Goal: Task Accomplishment & Management: Manage account settings

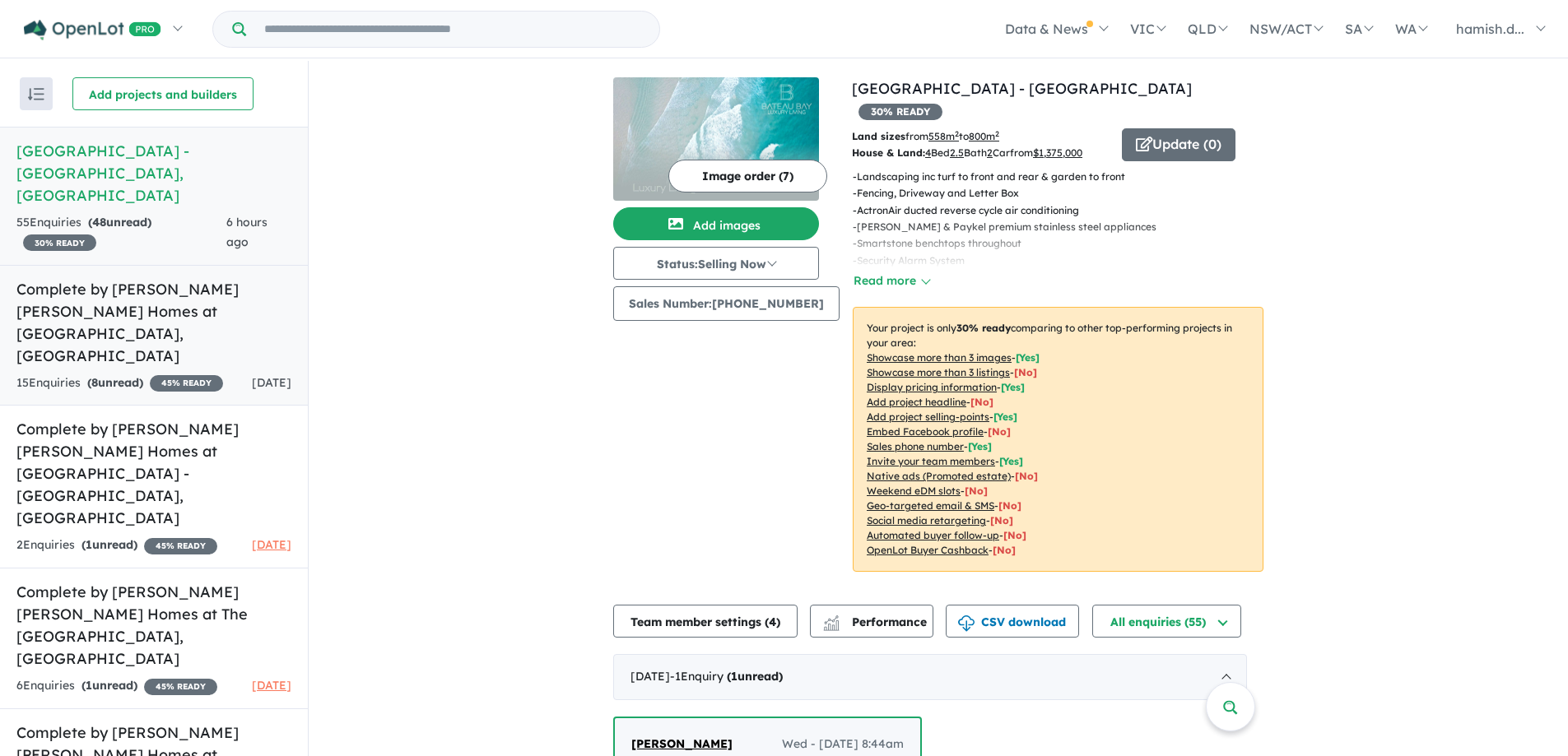
click at [151, 278] on h5 "Complete by [PERSON_NAME] [PERSON_NAME] Homes at [GEOGRAPHIC_DATA] , [GEOGRAPHI…" at bounding box center [154, 322] width 275 height 89
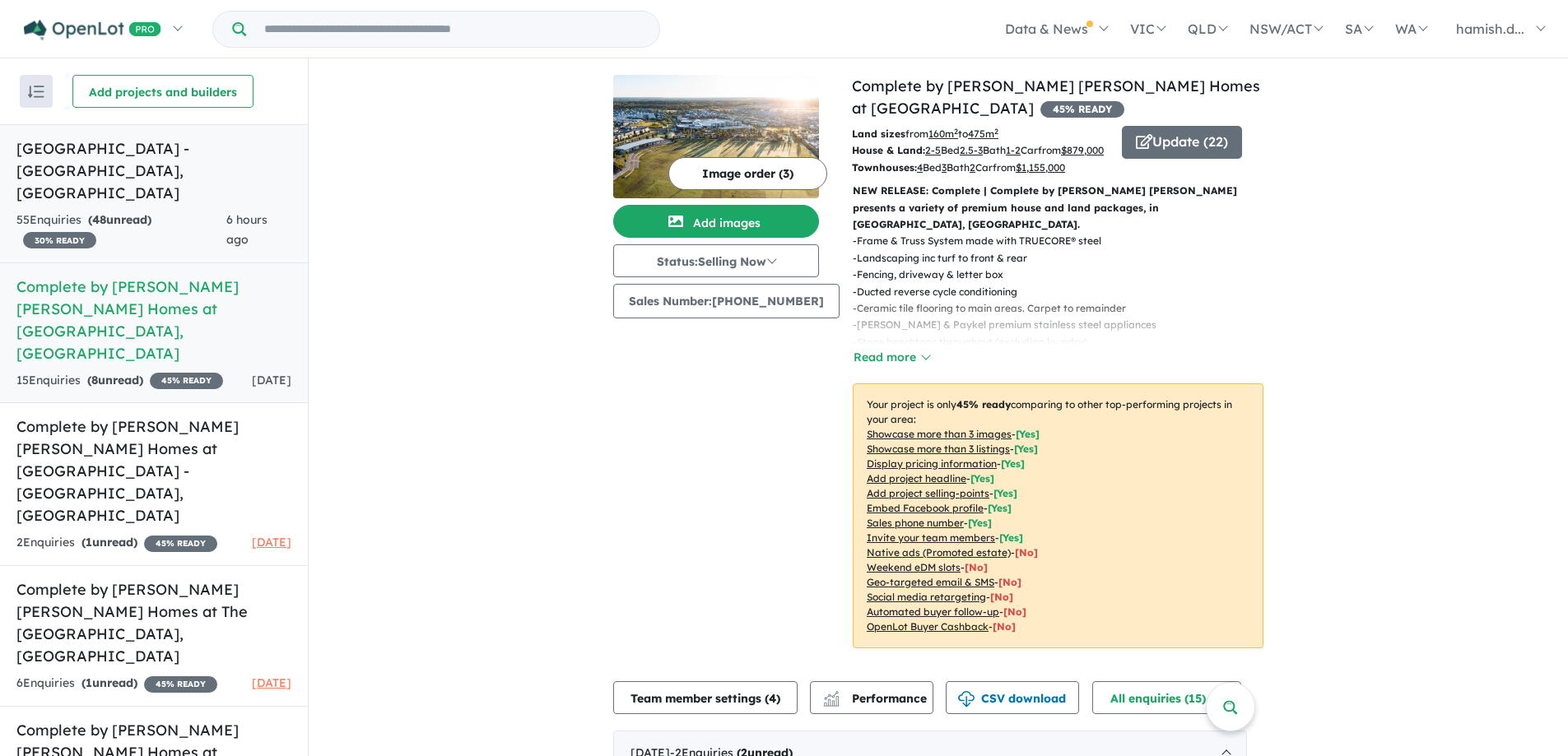
click at [163, 173] on h5 "[GEOGRAPHIC_DATA] - [GEOGRAPHIC_DATA] , [GEOGRAPHIC_DATA]" at bounding box center [154, 171] width 275 height 67
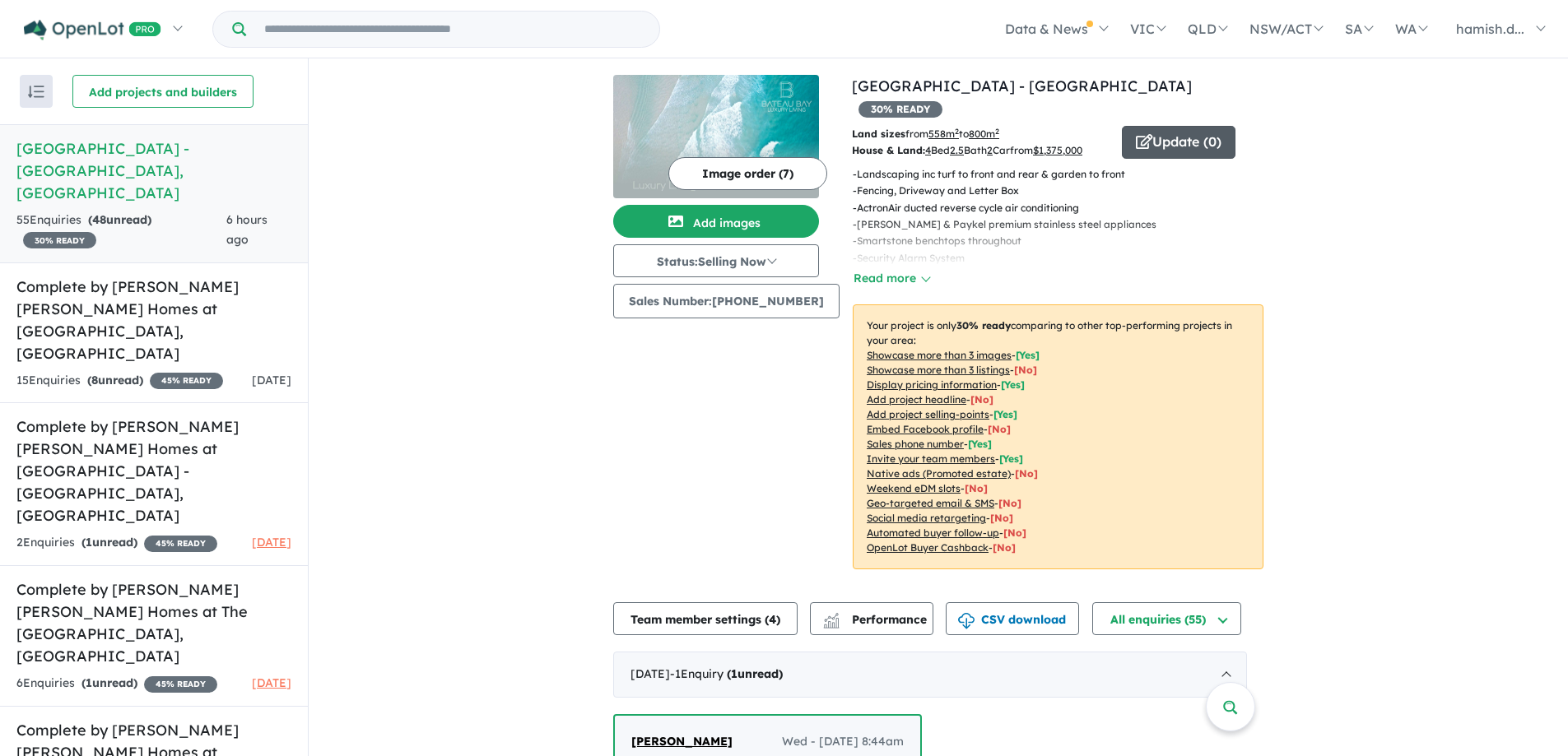
click at [1164, 126] on button "Update ( 0 )" at bounding box center [1178, 142] width 114 height 32
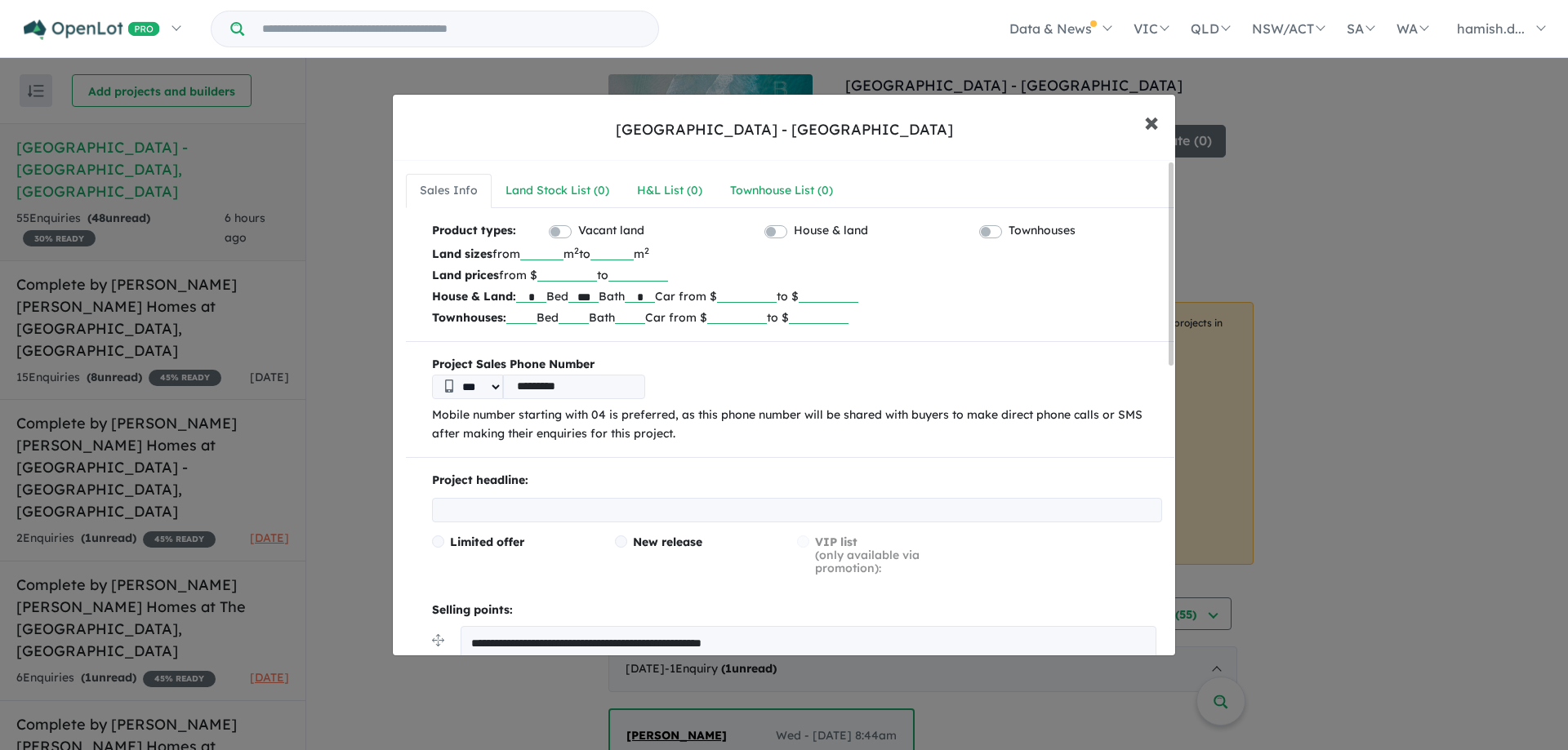
click at [1158, 110] on span "×" at bounding box center [1152, 120] width 15 height 35
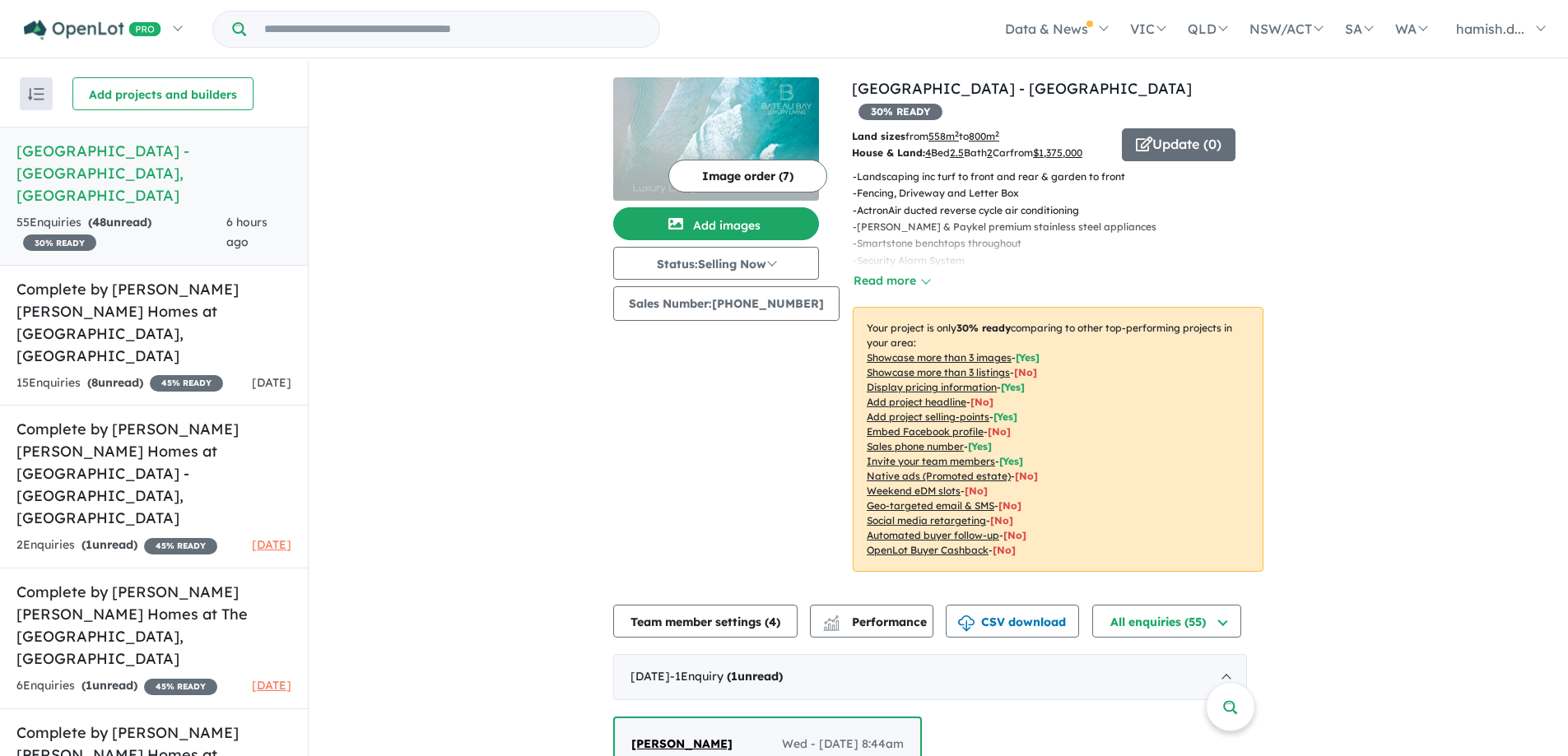
click at [740, 181] on button "Image order ( 7 )" at bounding box center [748, 176] width 159 height 32
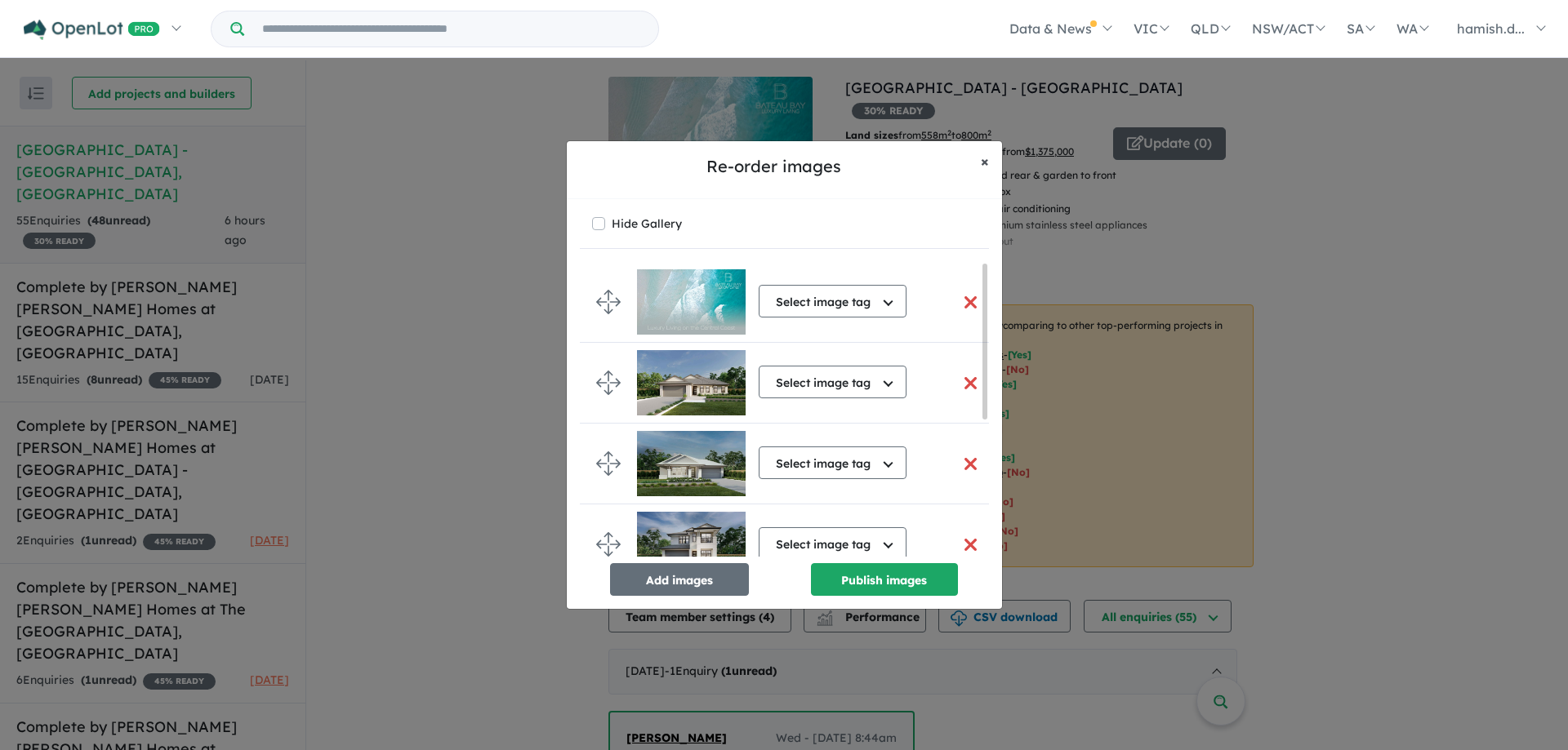
click at [985, 160] on span "×" at bounding box center [984, 161] width 9 height 19
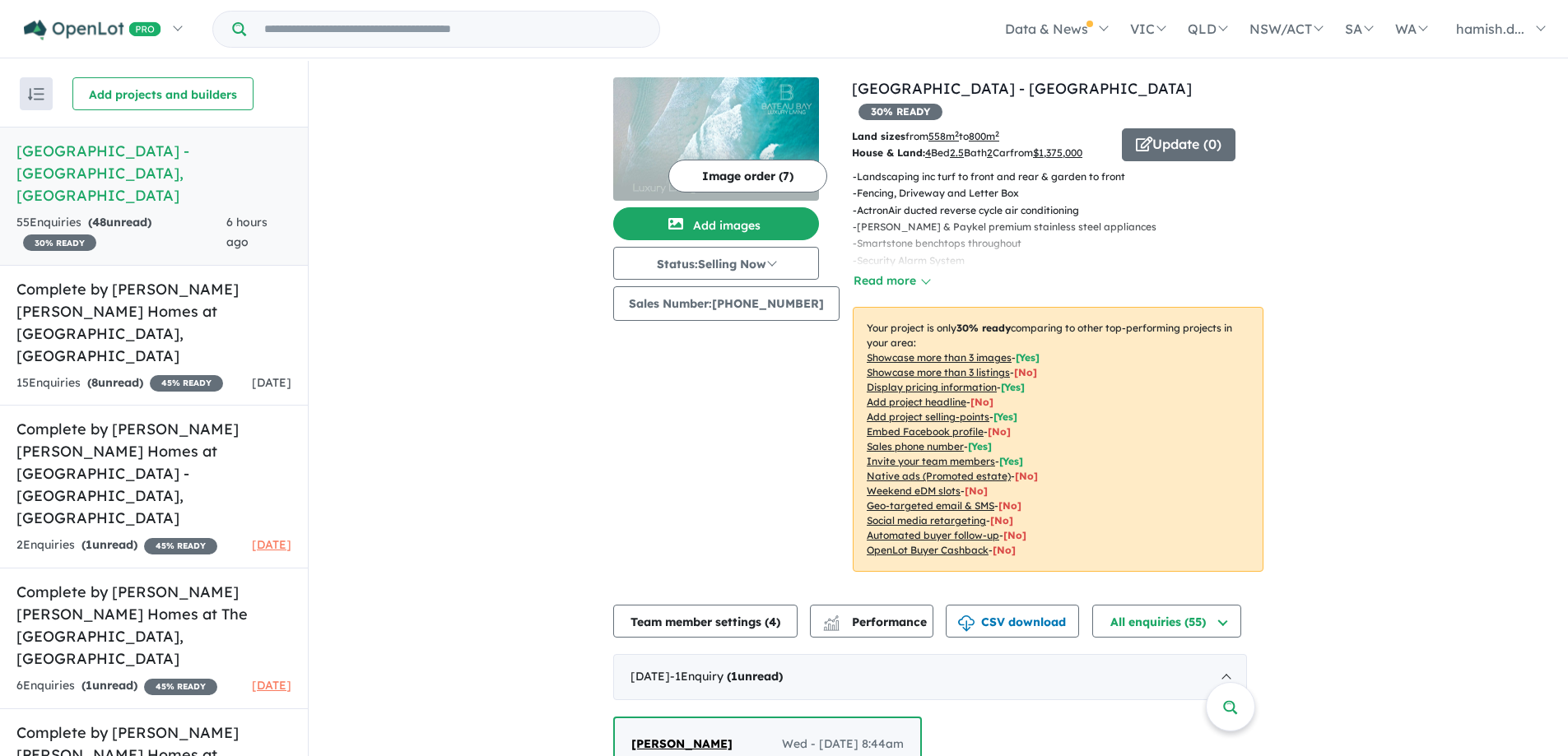
click at [202, 287] on h5 "Complete by [PERSON_NAME] [PERSON_NAME] Homes at [GEOGRAPHIC_DATA] , [GEOGRAPHI…" at bounding box center [154, 322] width 275 height 89
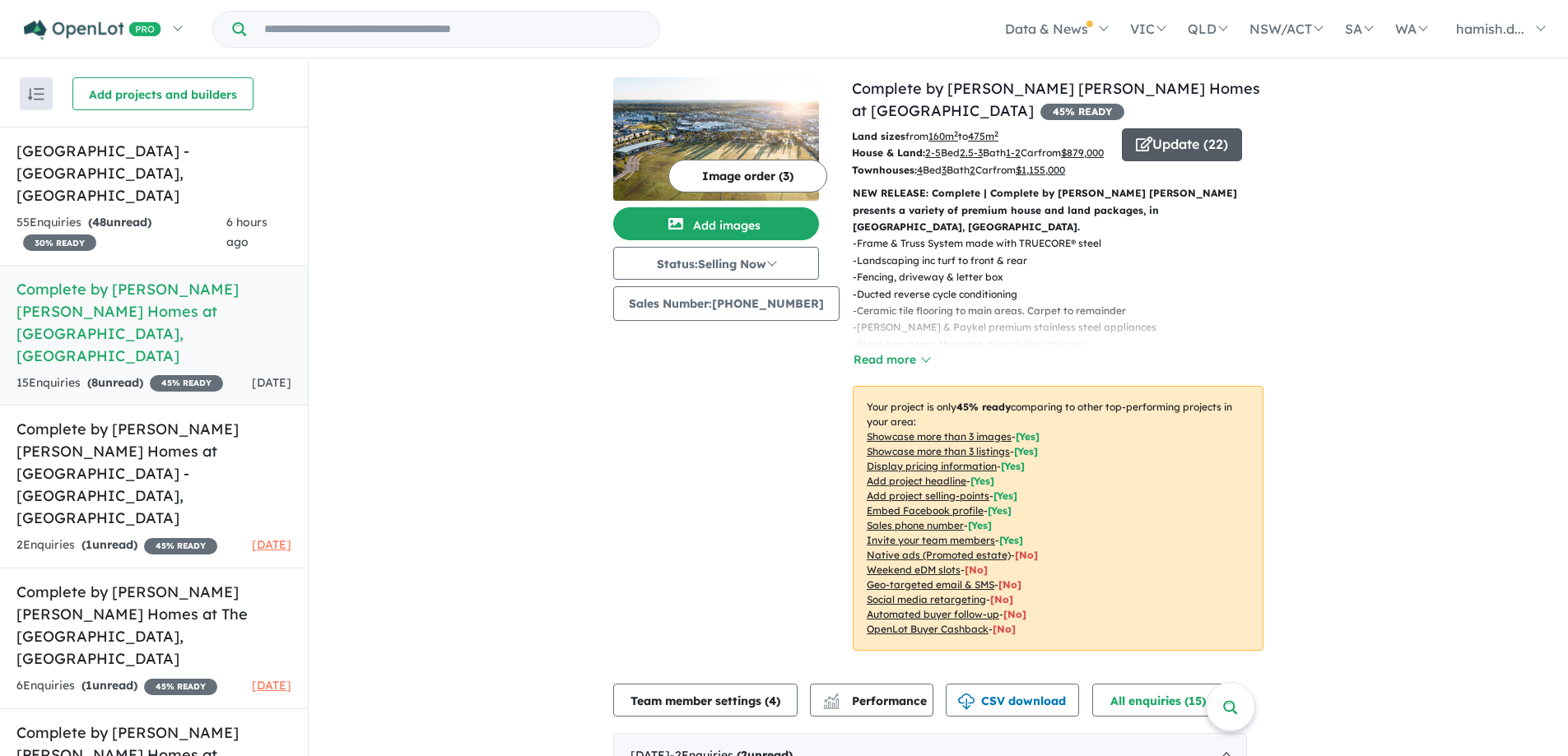
click at [1137, 151] on icon "button" at bounding box center [1144, 144] width 16 height 15
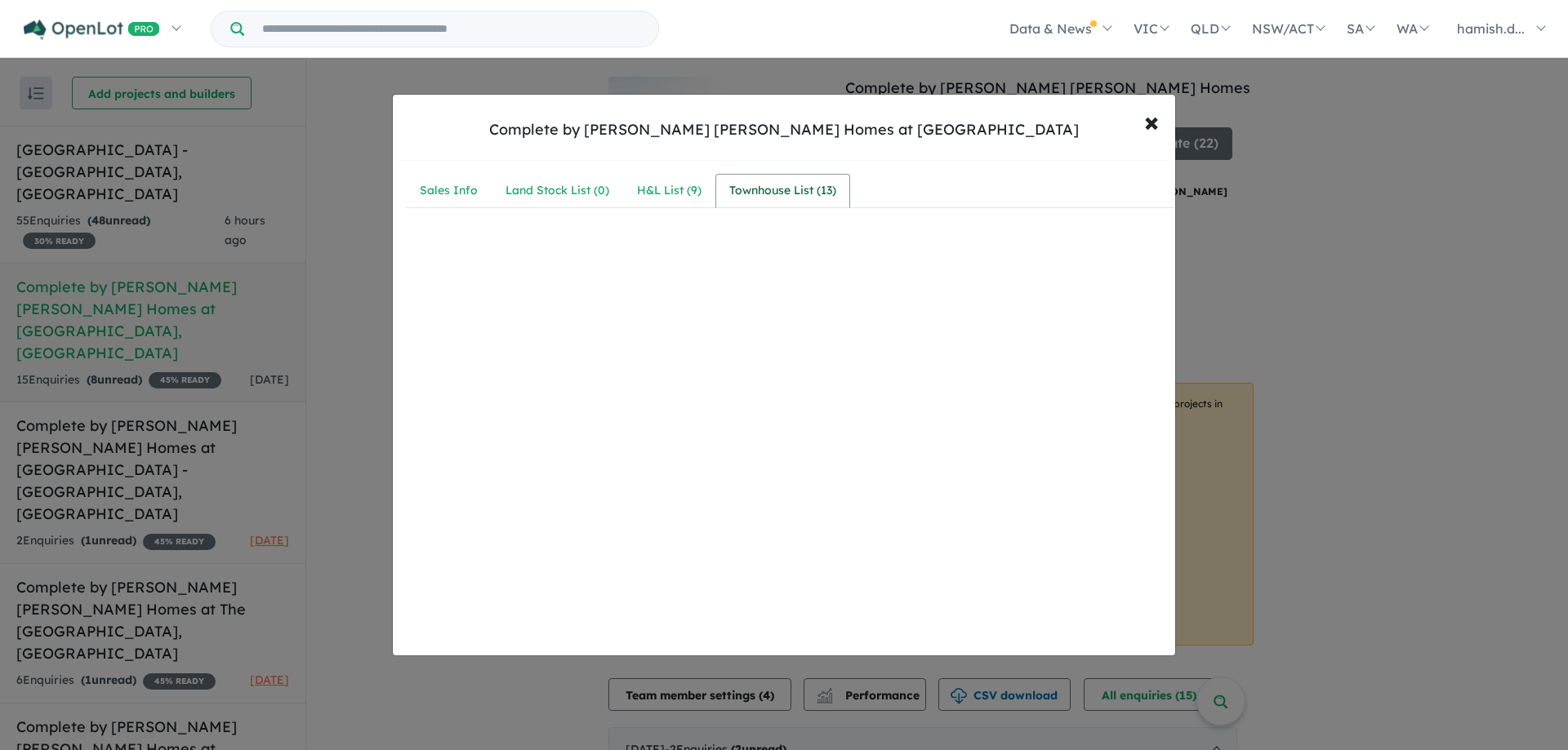
click at [744, 191] on div "Townhouse List ( 13 )" at bounding box center [783, 190] width 107 height 20
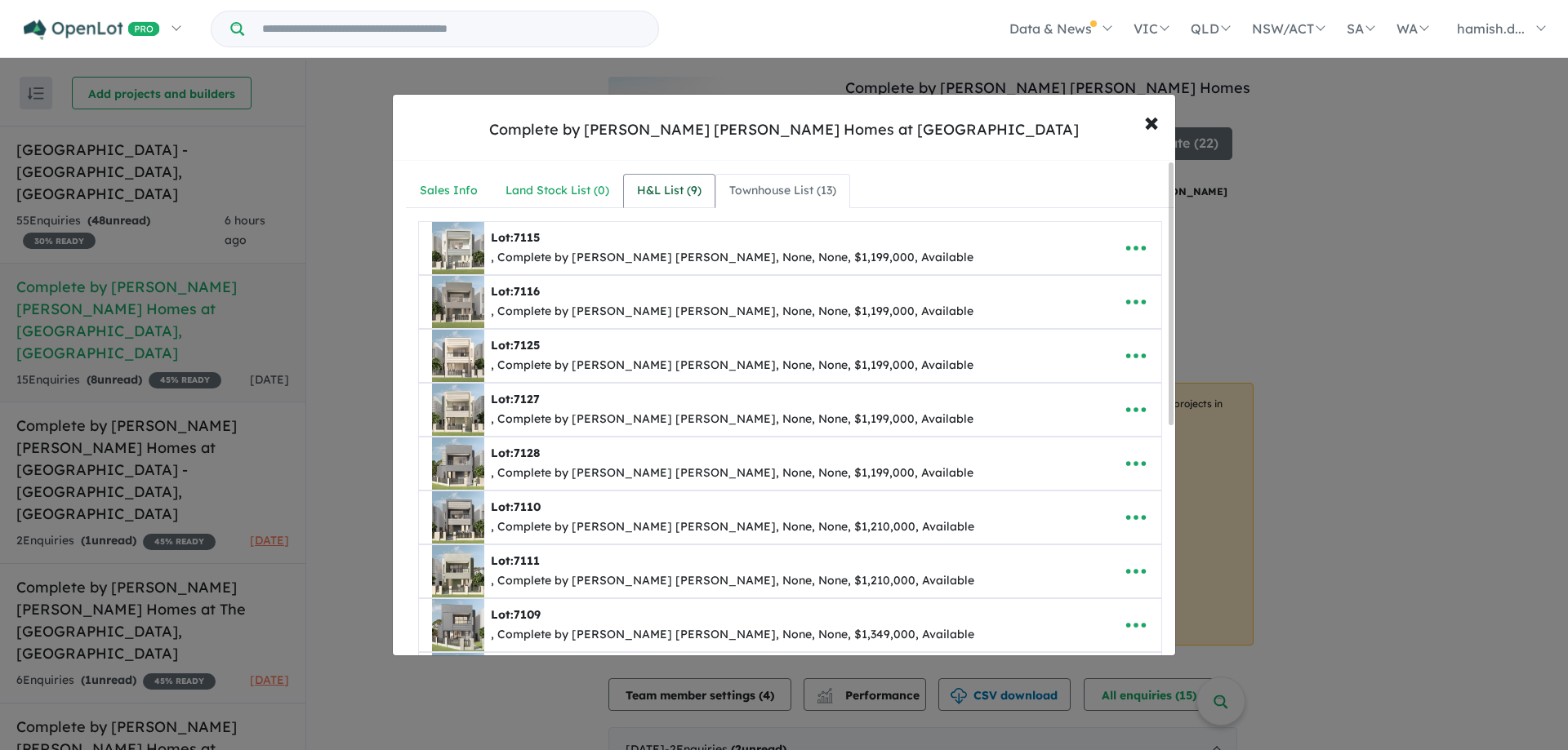
click at [671, 179] on link "H&L List ( 9 )" at bounding box center [669, 191] width 92 height 34
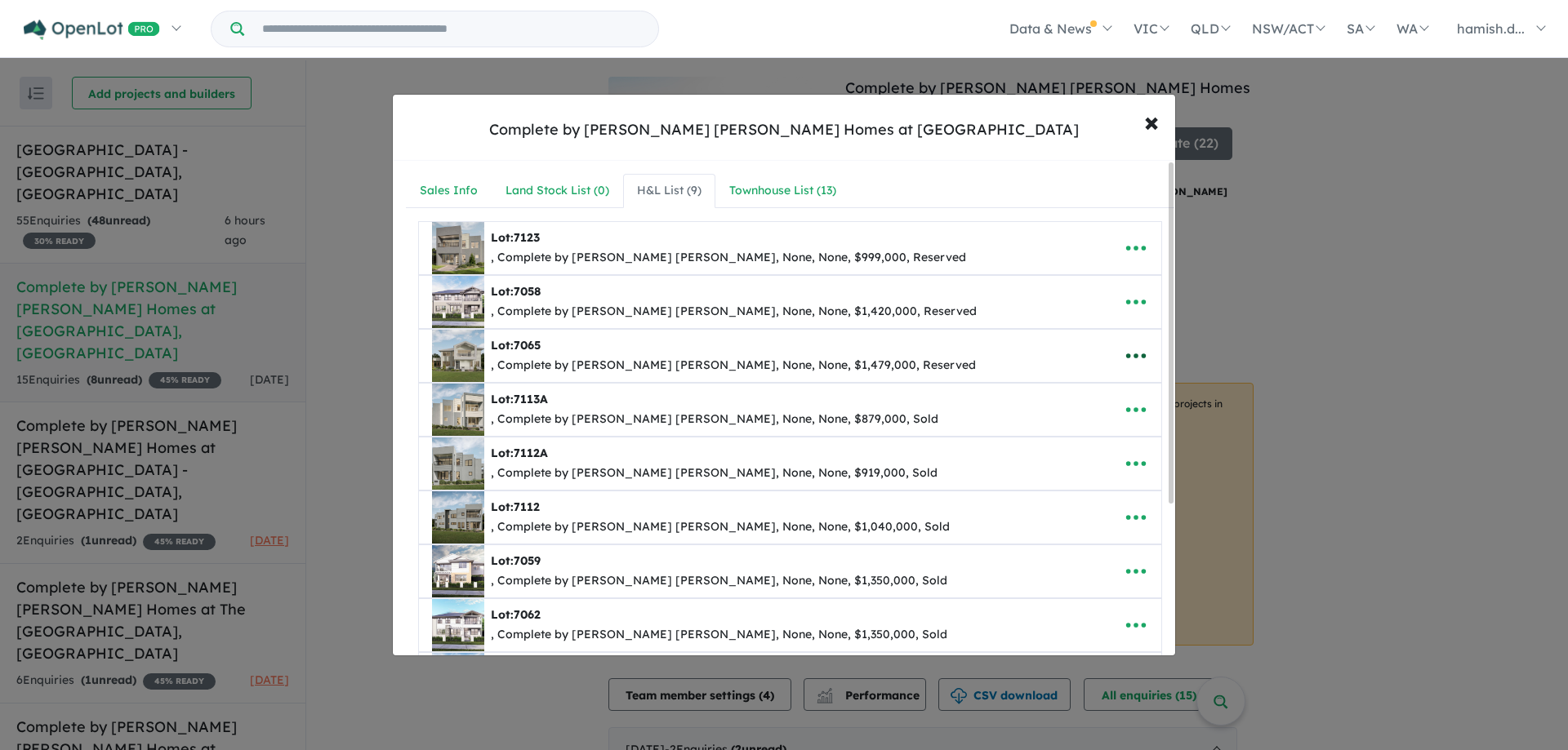
click at [1136, 352] on icon "button" at bounding box center [1136, 356] width 25 height 25
click at [1083, 389] on link "Edit" at bounding box center [1100, 396] width 121 height 38
select select "**"
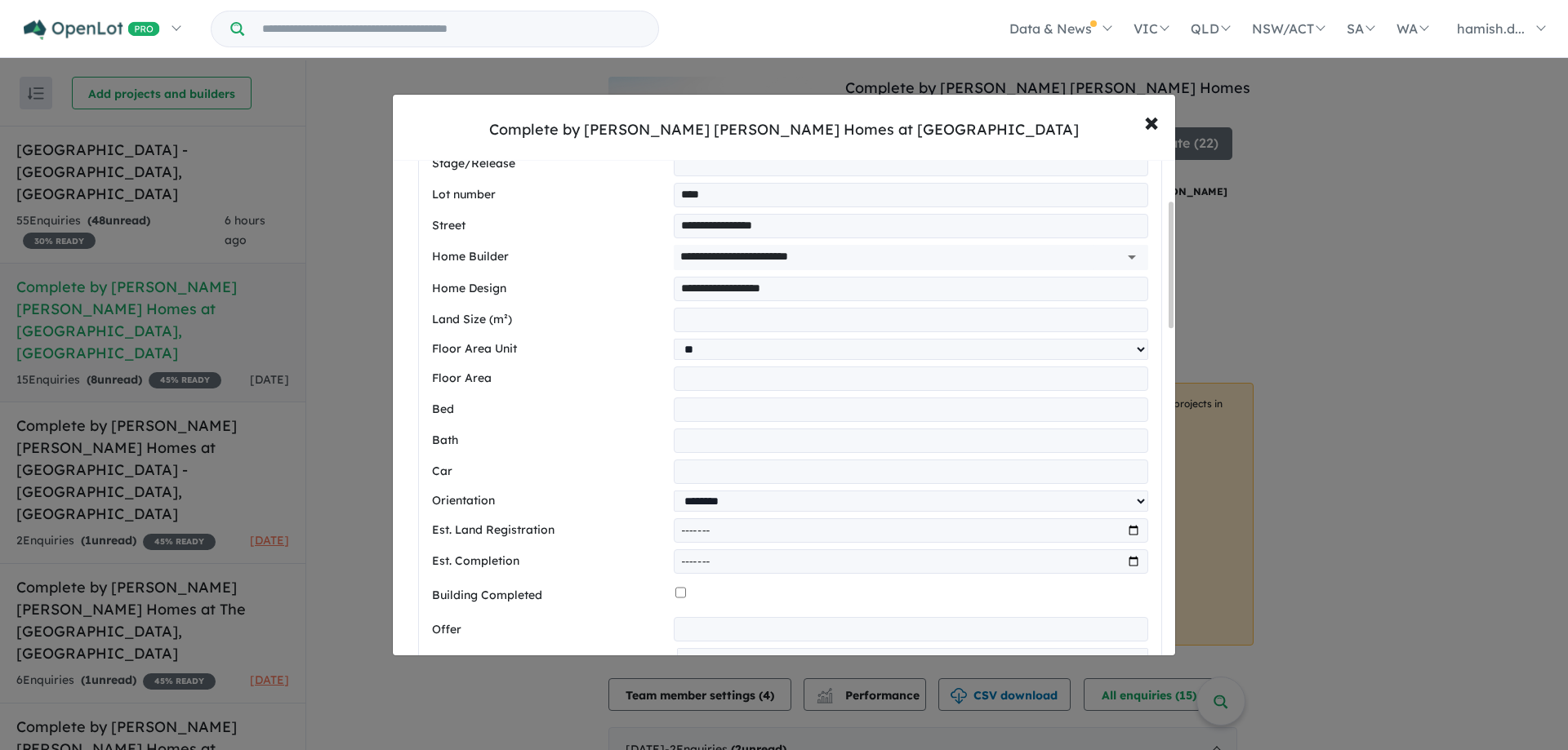
scroll to position [571, 0]
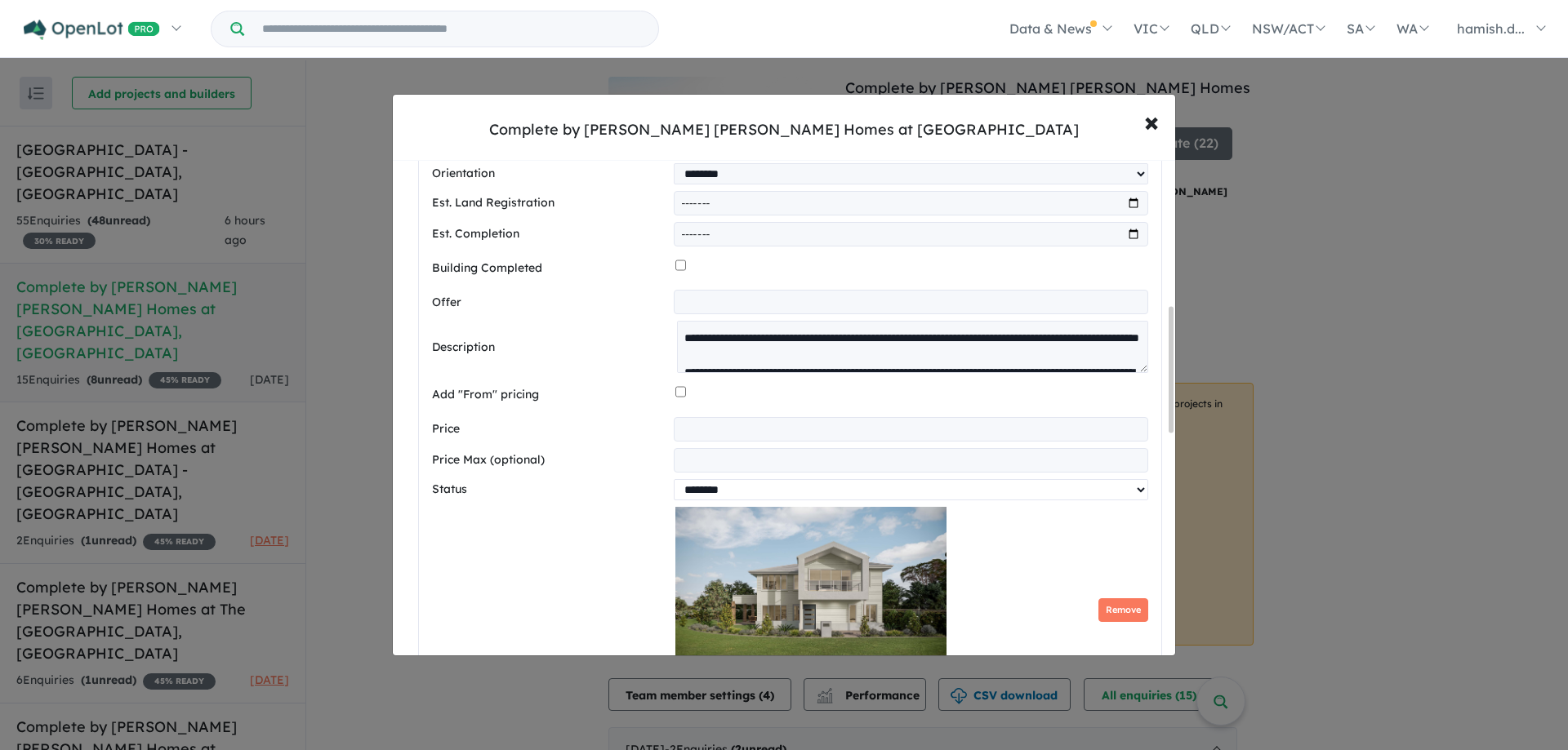
click at [850, 500] on select "********* ******** **** ******" at bounding box center [910, 490] width 475 height 21
select select "*********"
click at [674, 486] on select "********* ******** **** ******" at bounding box center [910, 490] width 475 height 21
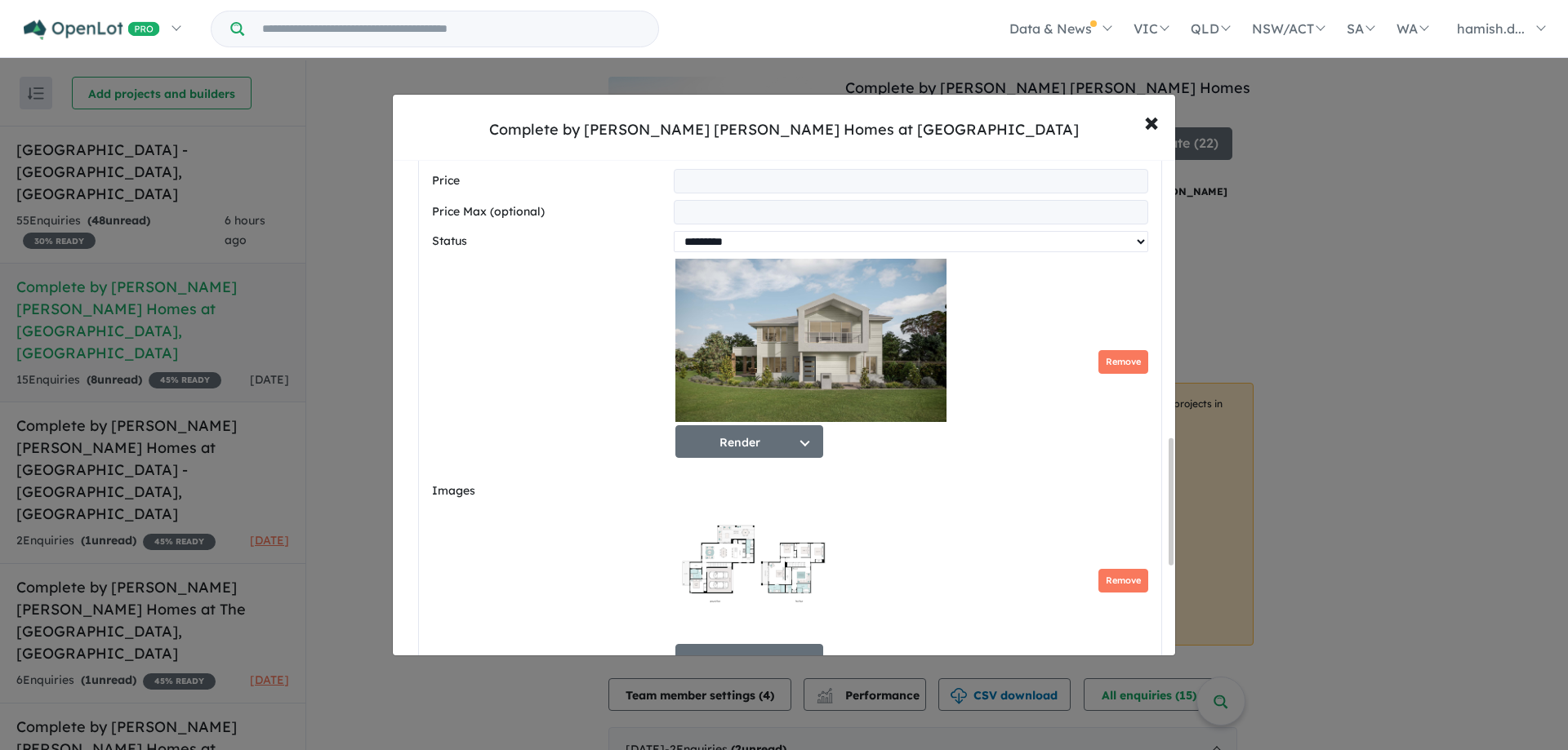
scroll to position [1143, 0]
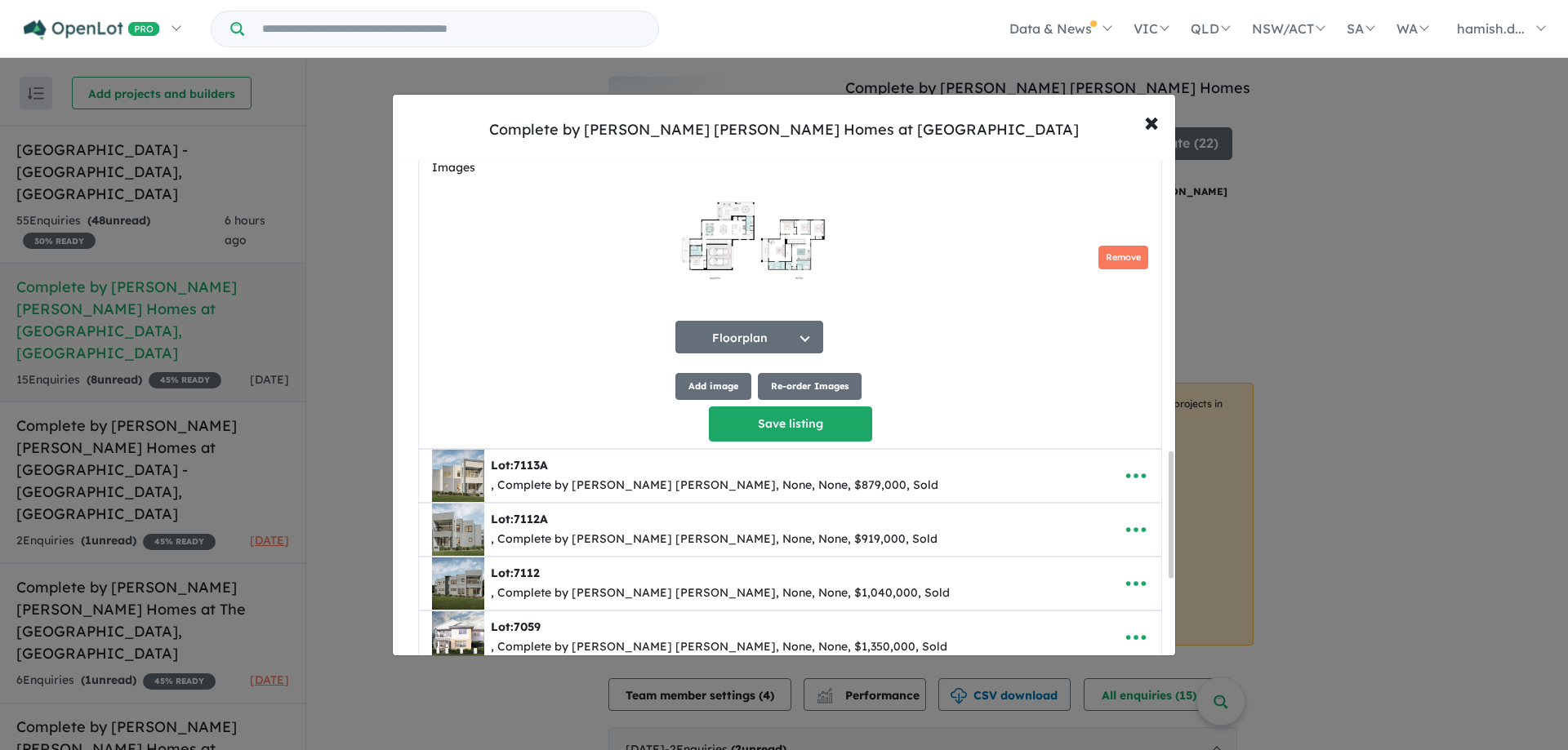
click at [744, 441] on button "Save listing" at bounding box center [790, 423] width 163 height 35
select select "**"
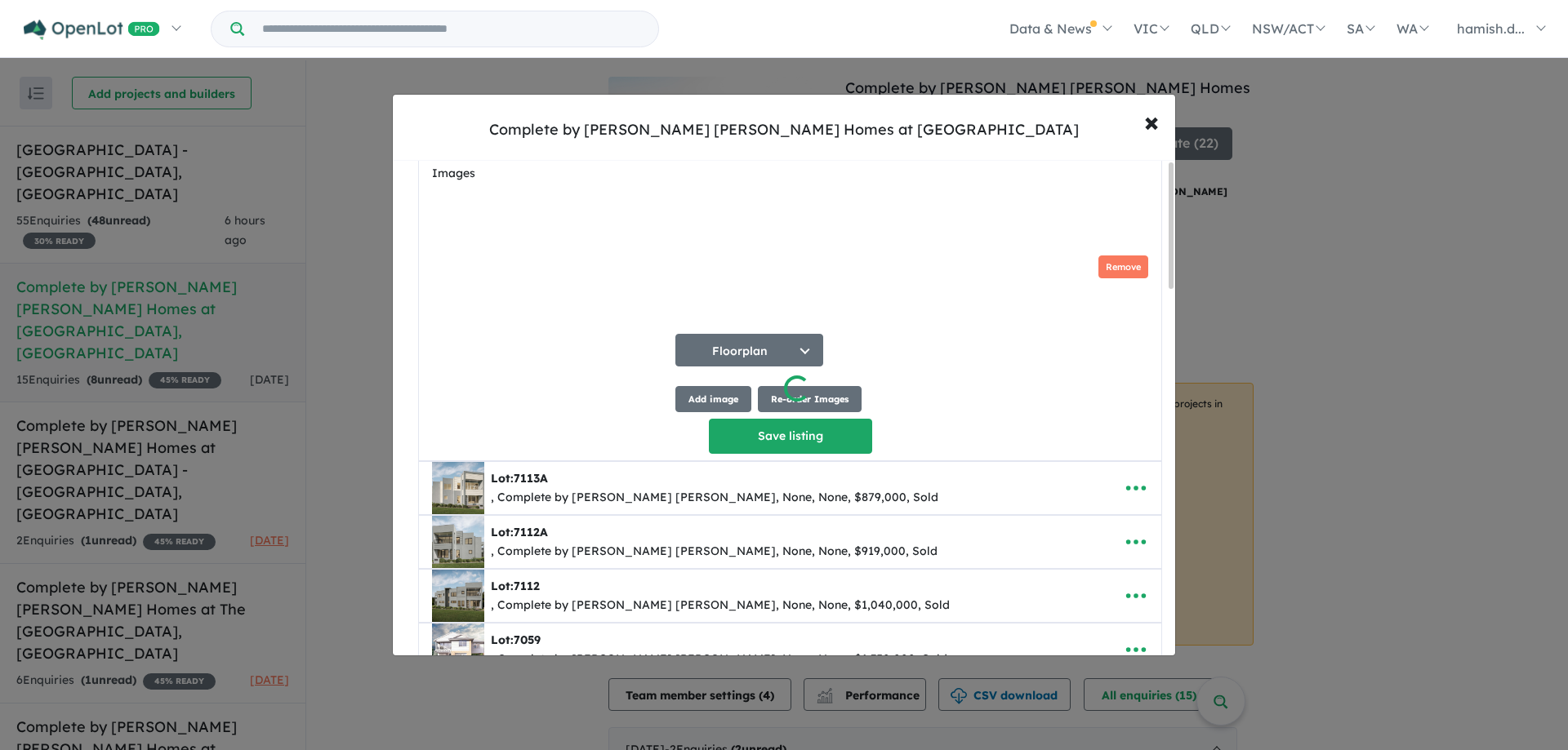
scroll to position [0, 0]
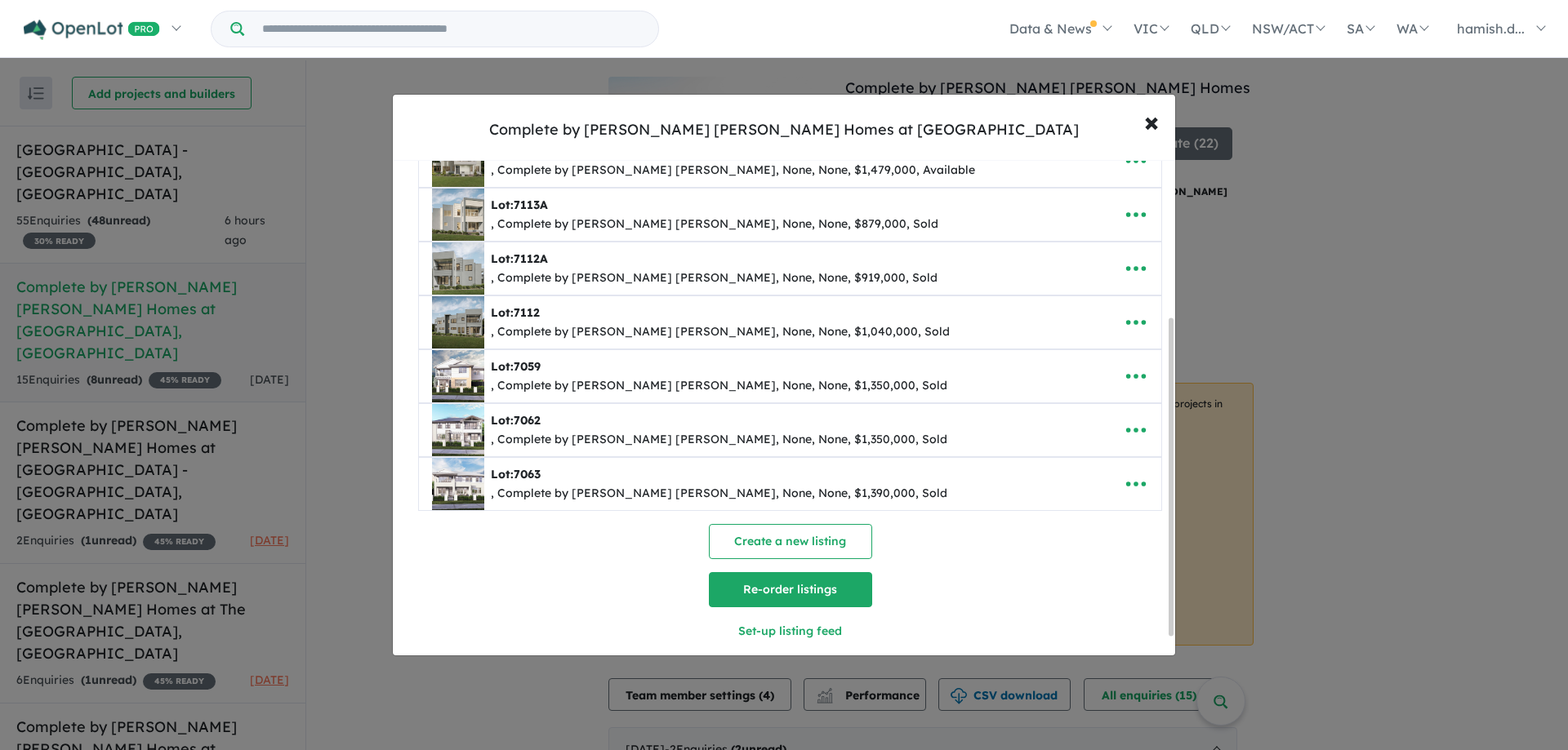
click at [747, 579] on button "Re-order listings" at bounding box center [790, 589] width 163 height 35
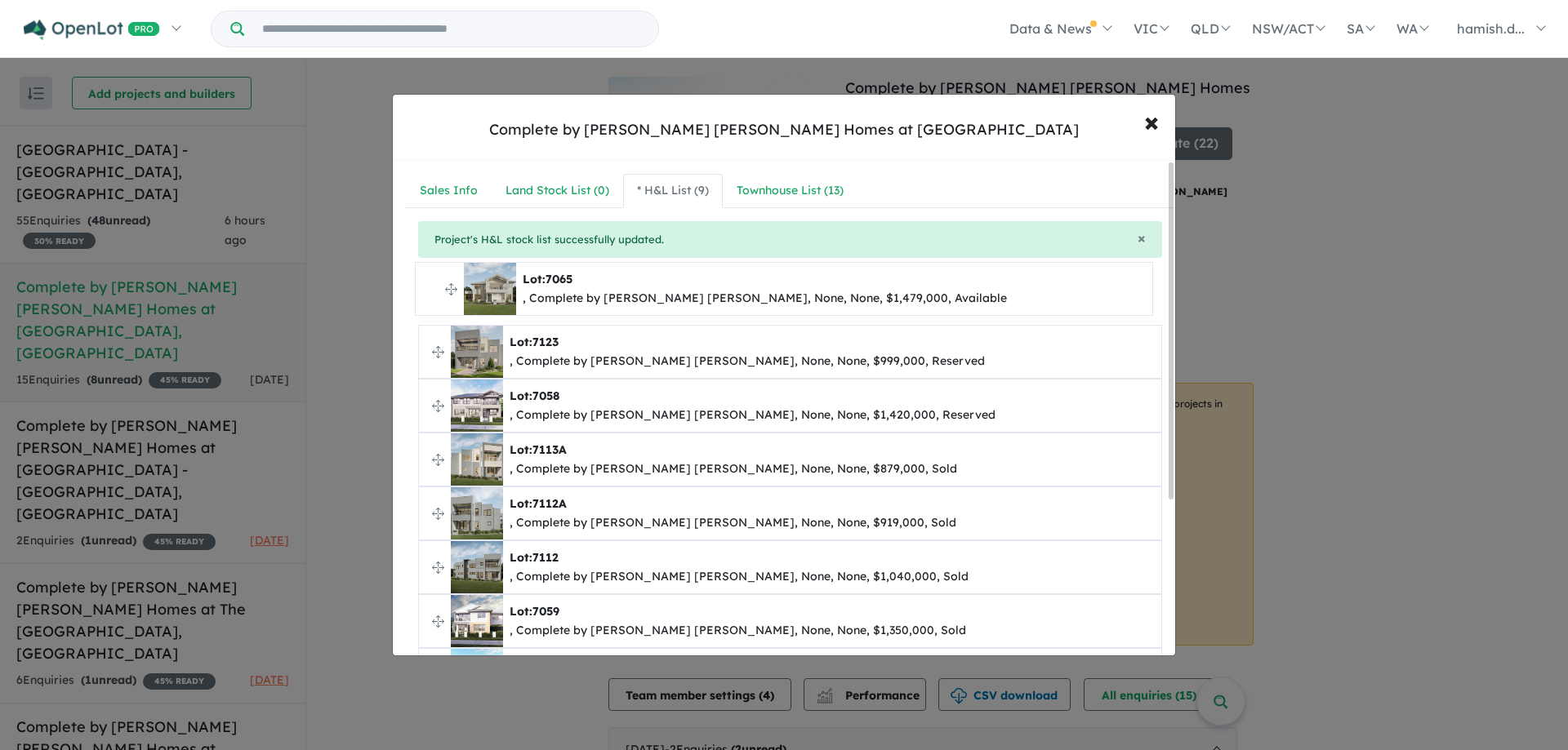
drag, startPoint x: 439, startPoint y: 348, endPoint x: 435, endPoint y: 285, distance: 63.1
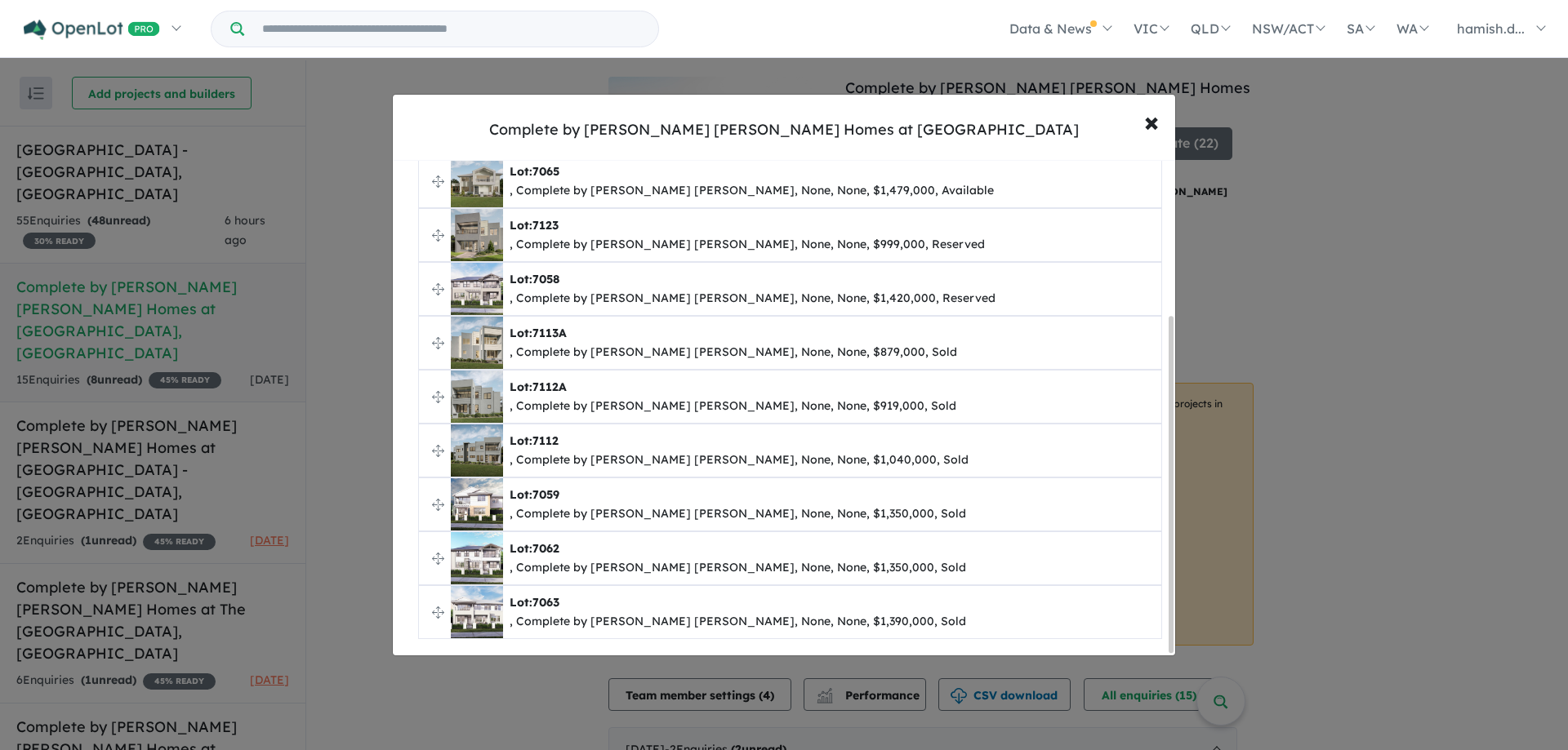
scroll to position [230, 0]
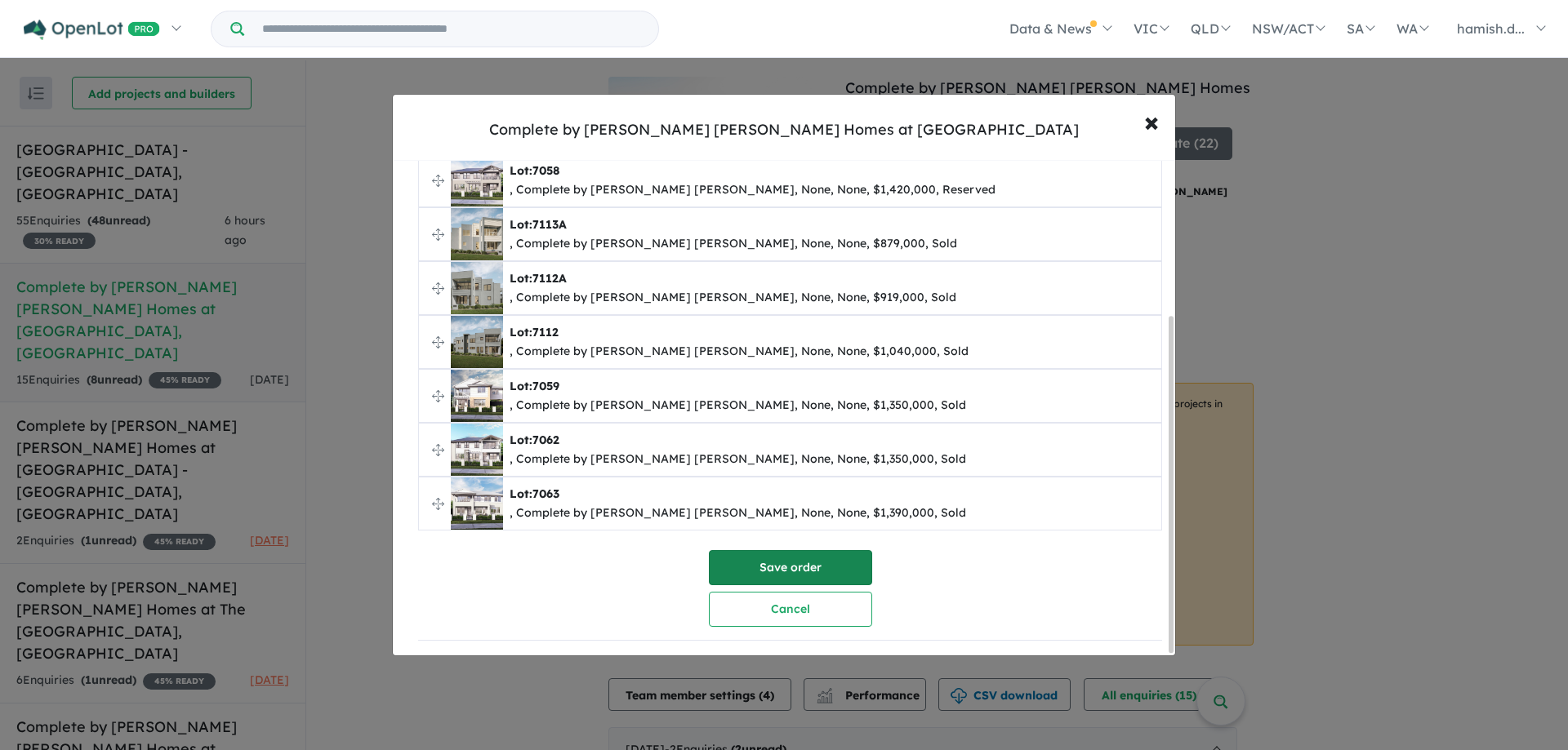
click at [812, 562] on button "Save order" at bounding box center [790, 567] width 163 height 35
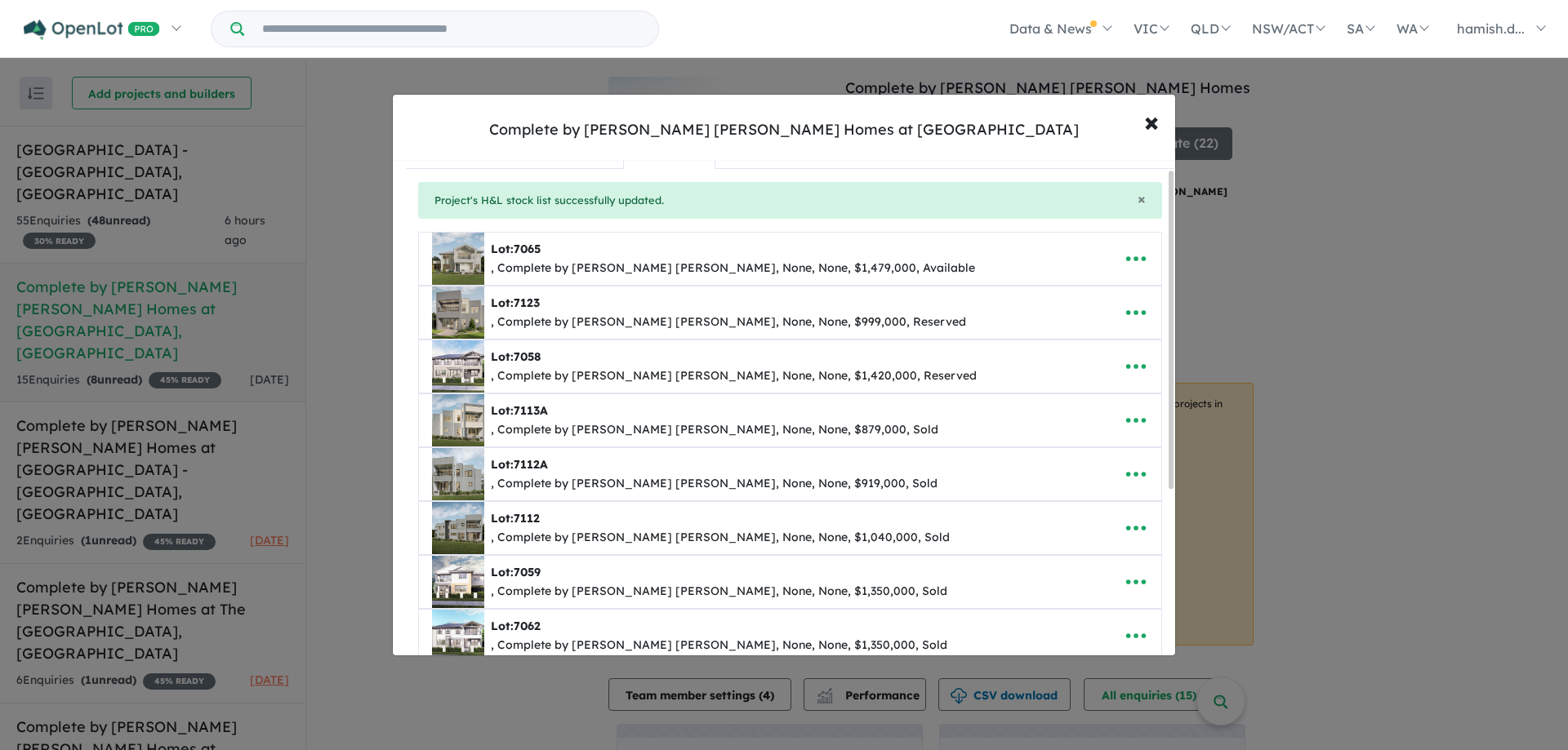
scroll to position [0, 0]
